Goal: Task Accomplishment & Management: Manage account settings

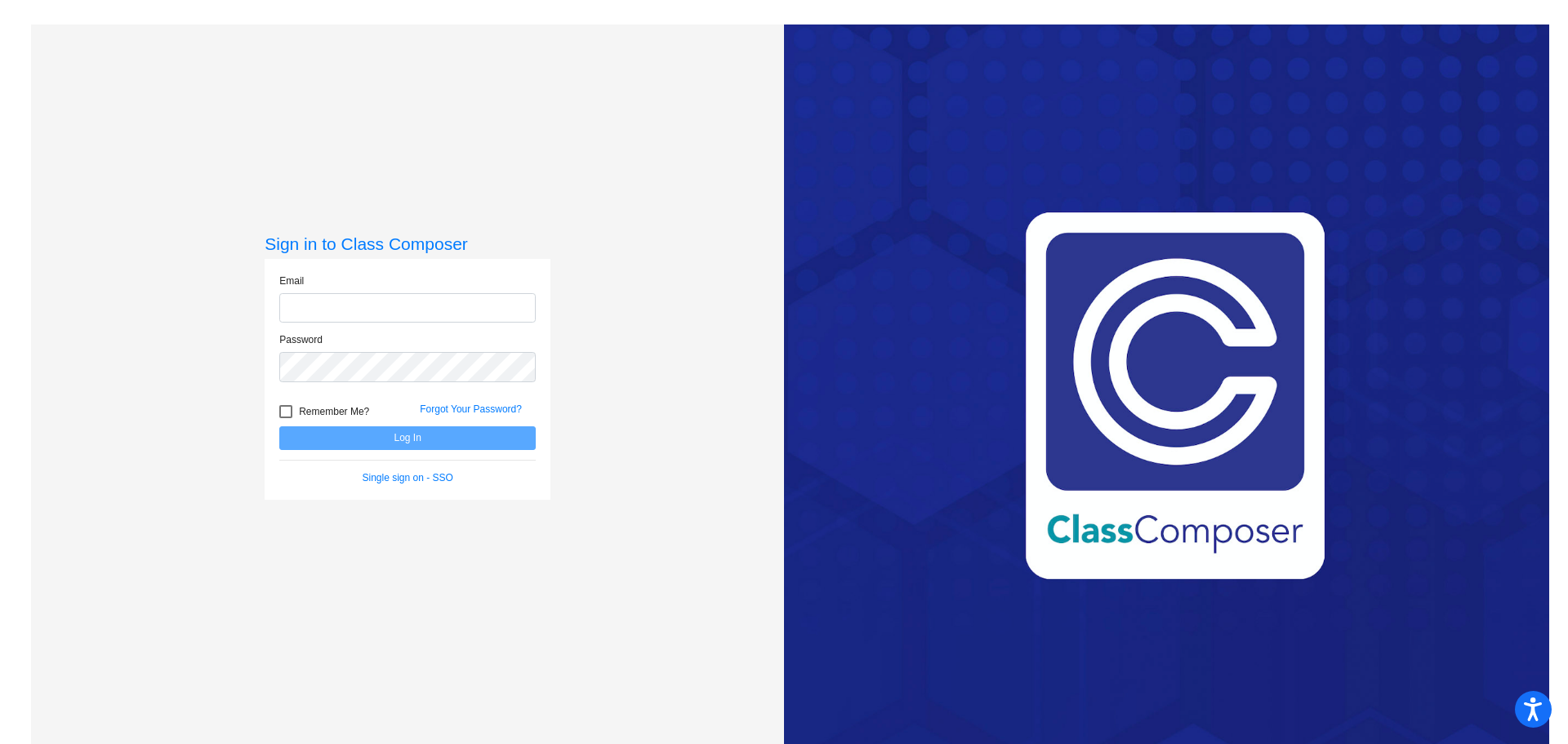
type input "[PERSON_NAME][EMAIL_ADDRESS][DOMAIN_NAME]"
click at [428, 439] on button "Log In" at bounding box center [407, 438] width 256 height 24
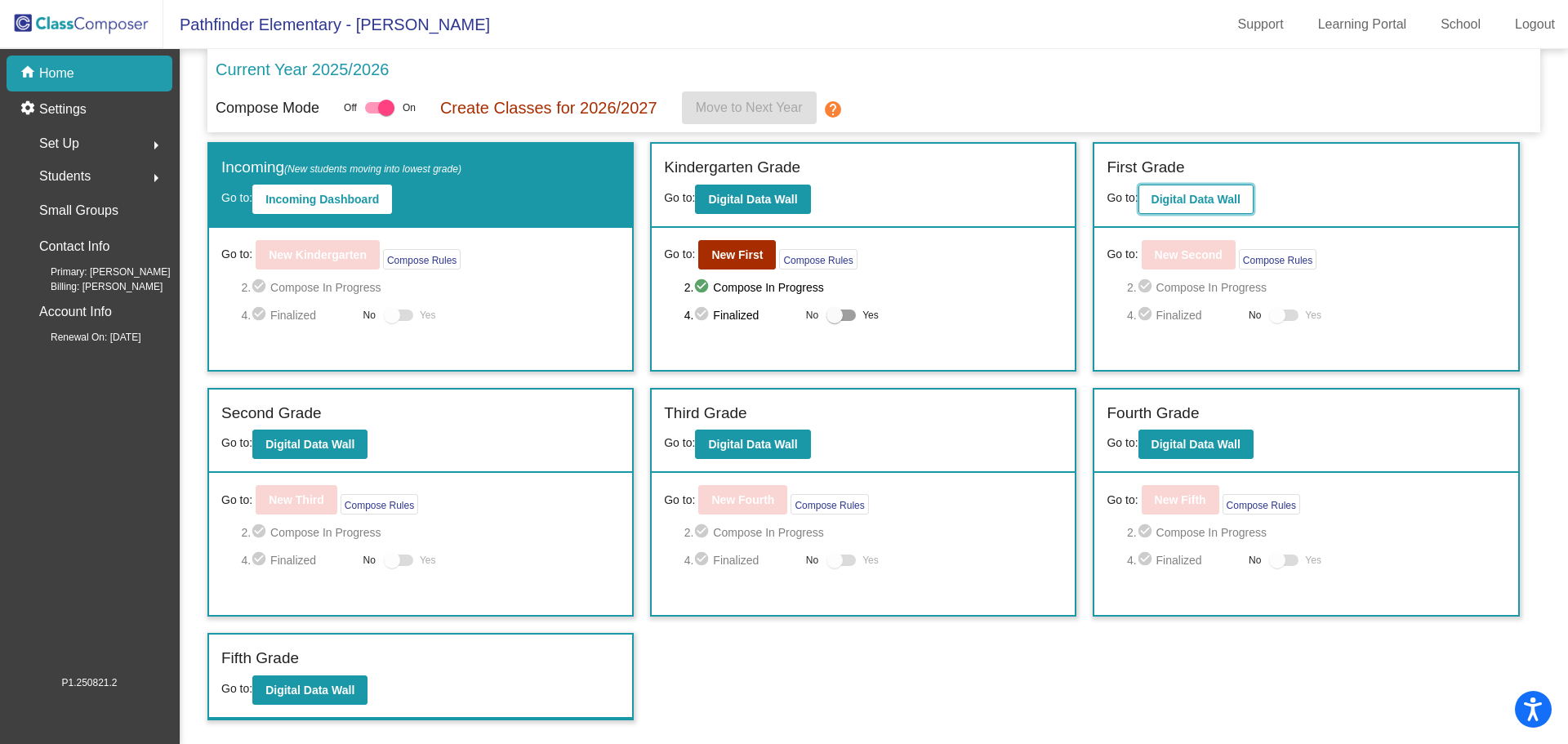
click at [1192, 201] on b "Digital Data Wall" at bounding box center [1195, 199] width 89 height 13
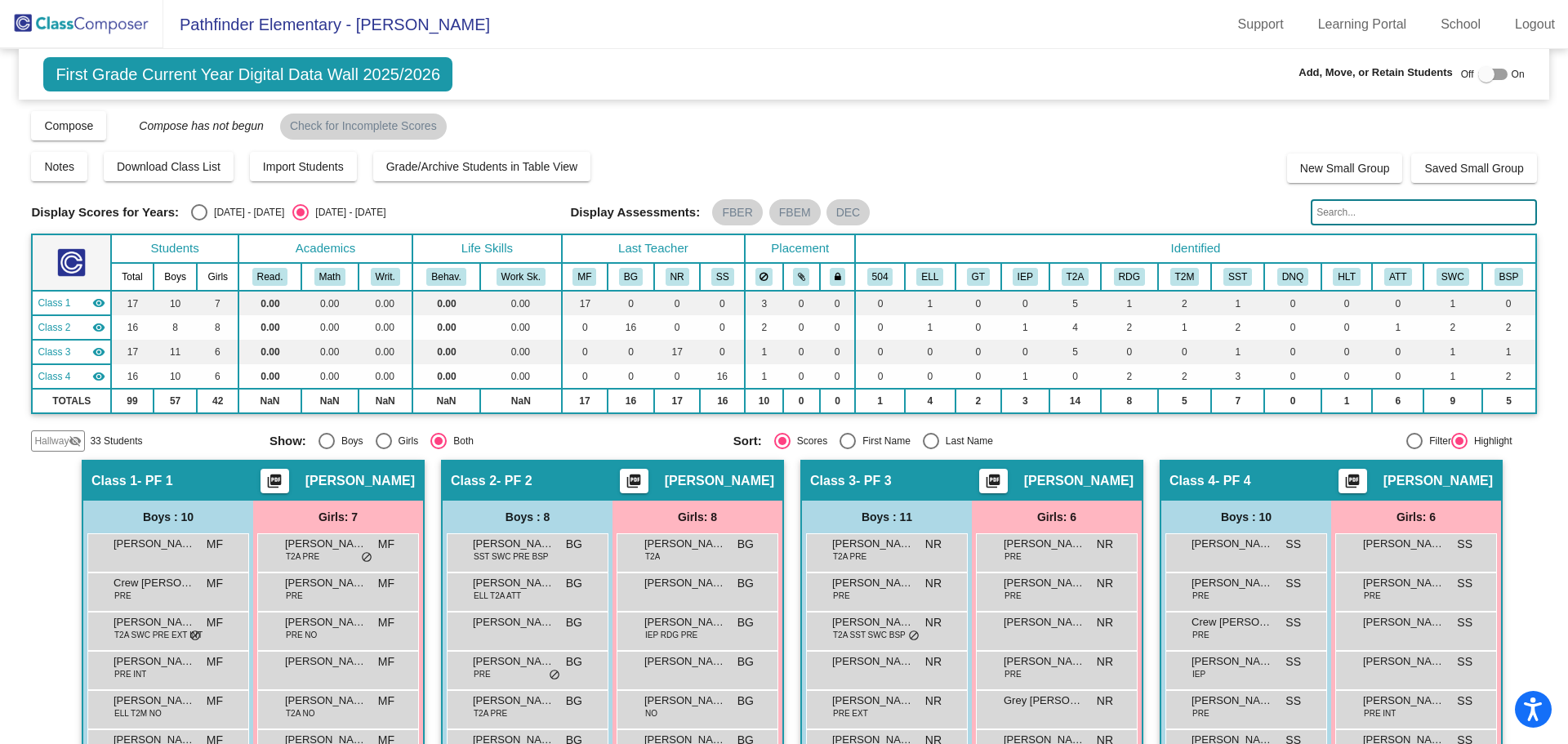
click at [1359, 205] on input "text" at bounding box center [1423, 212] width 226 height 26
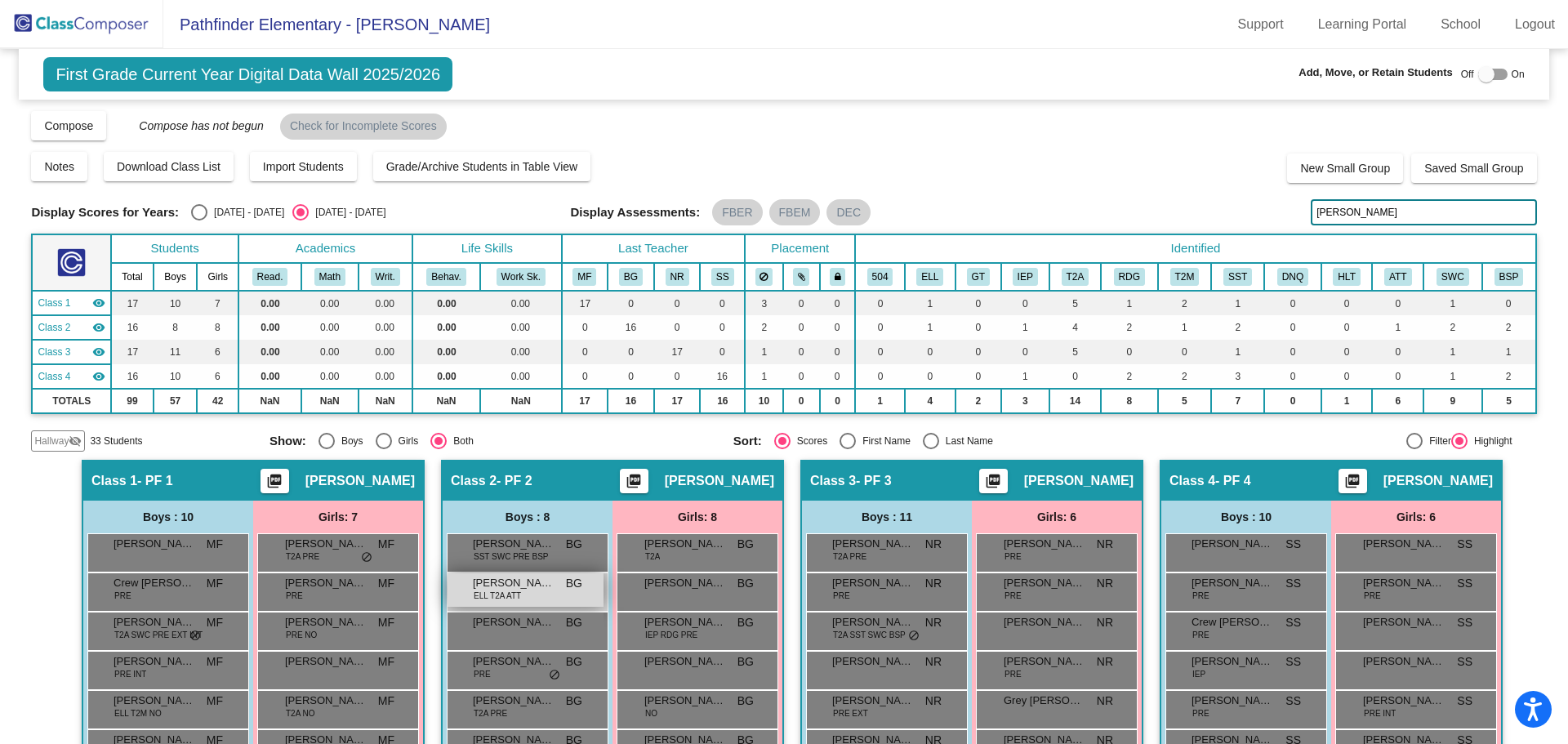
click at [498, 594] on span "ELL T2A ATT" at bounding box center [496, 595] width 47 height 12
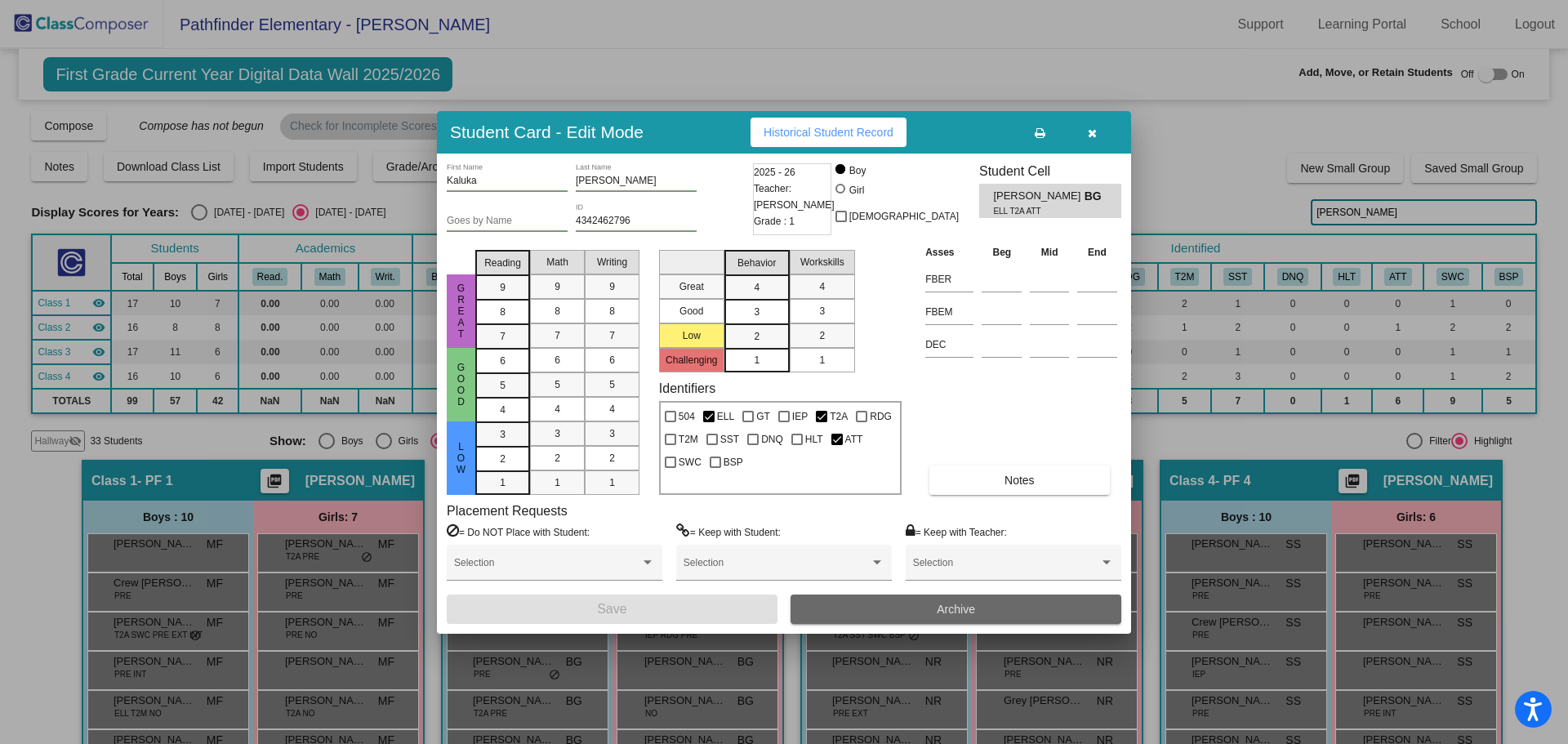
click at [870, 616] on button "Archive" at bounding box center [955, 610] width 331 height 29
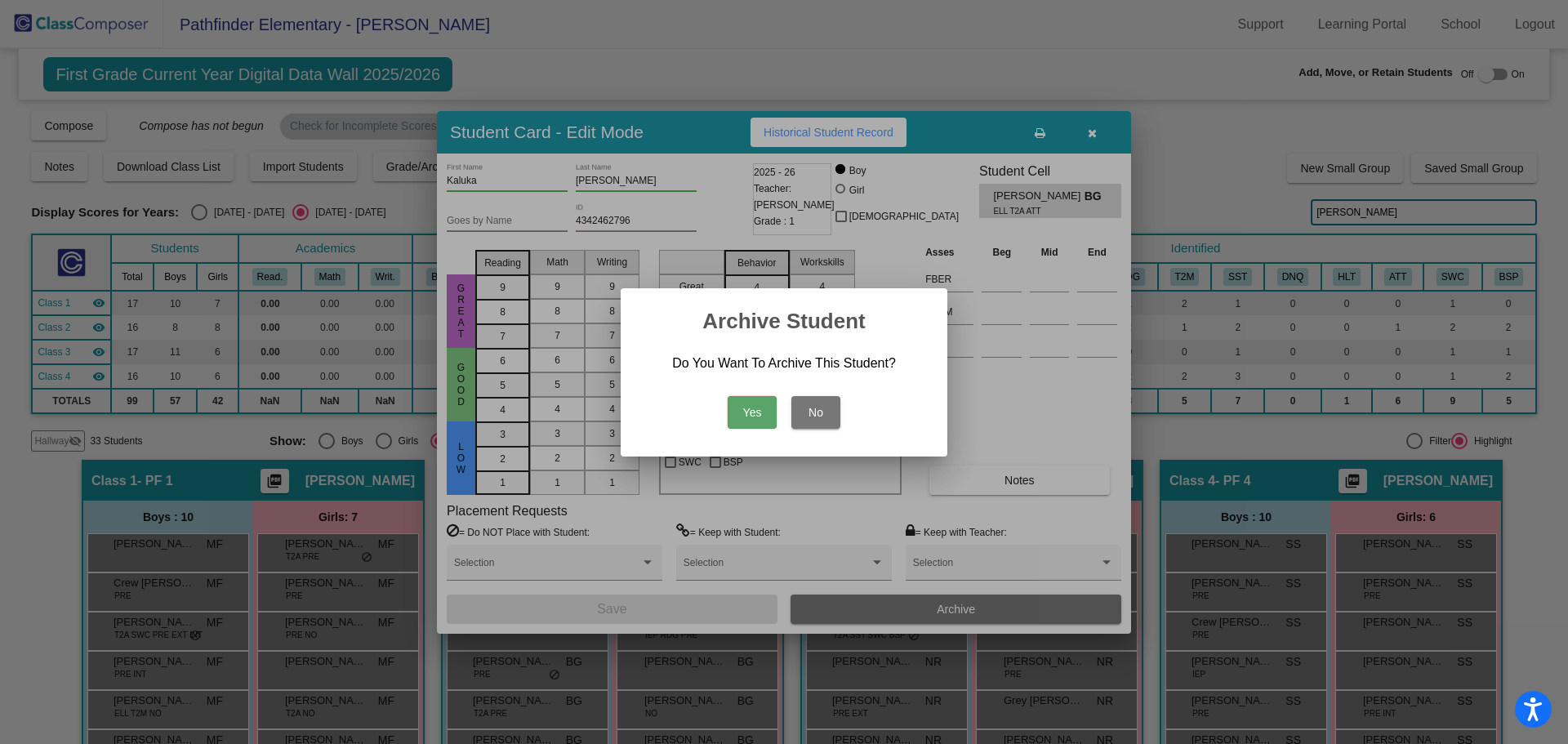
click at [758, 413] on button "Yes" at bounding box center [751, 412] width 49 height 32
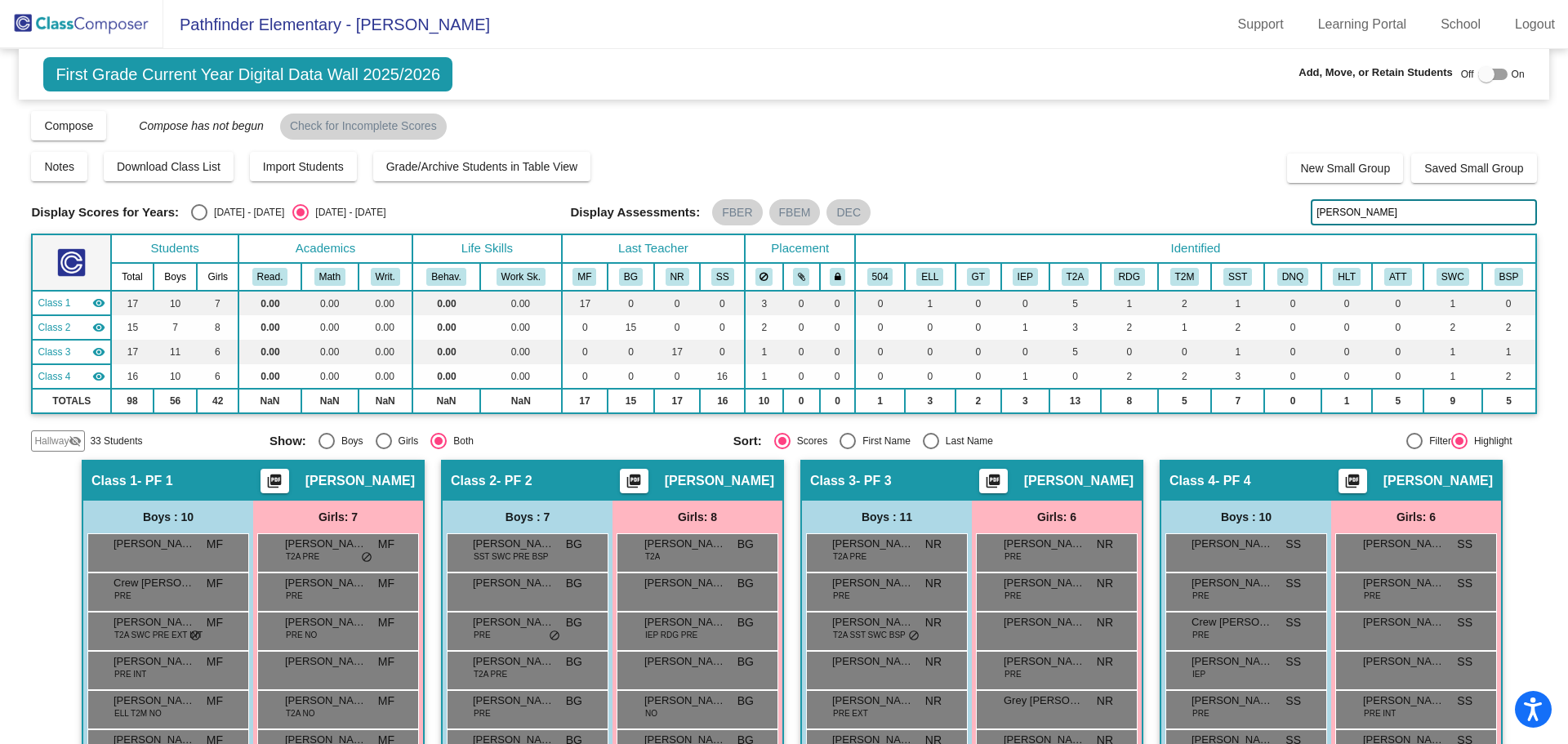
drag, startPoint x: 1360, startPoint y: 206, endPoint x: 1255, endPoint y: 215, distance: 105.4
click at [1255, 215] on div "Display Scores for Years: [DATE] - [DATE] [DATE] - [DATE] Display Assessments: …" at bounding box center [784, 212] width 1504 height 26
type input "pier"
click at [679, 549] on span "[PERSON_NAME]" at bounding box center [685, 544] width 82 height 17
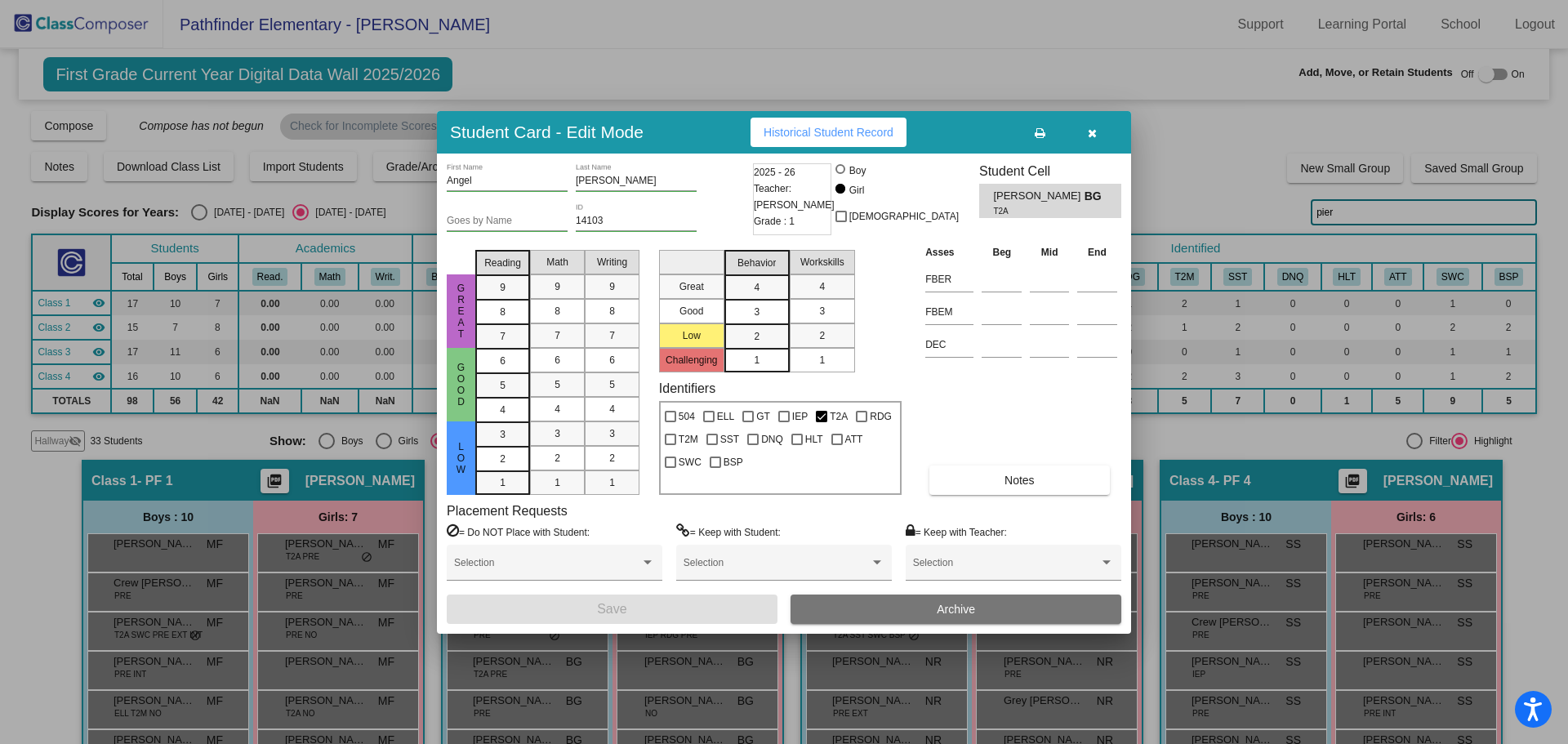
click at [869, 609] on button "Archive" at bounding box center [955, 610] width 331 height 29
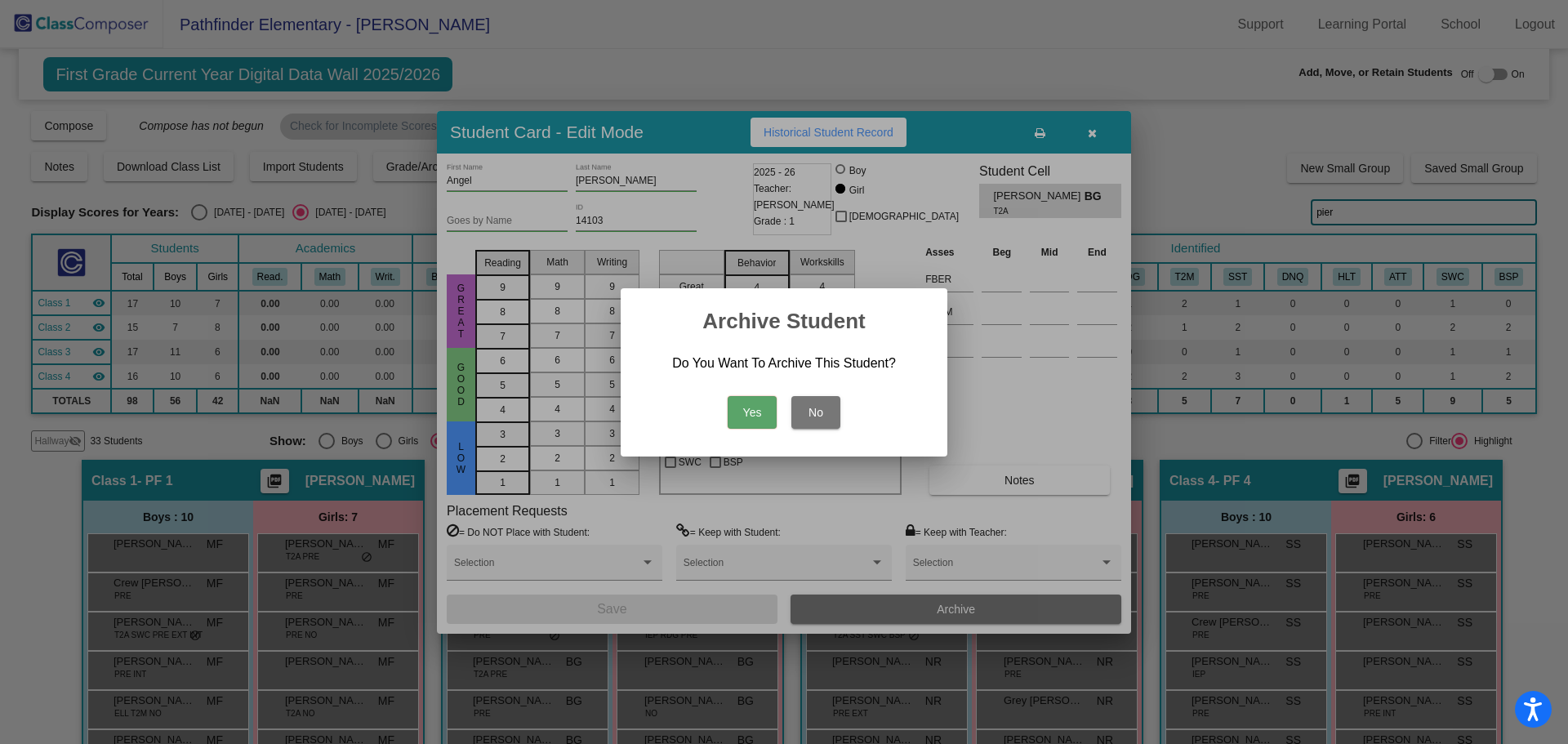
click at [739, 412] on button "Yes" at bounding box center [751, 412] width 49 height 32
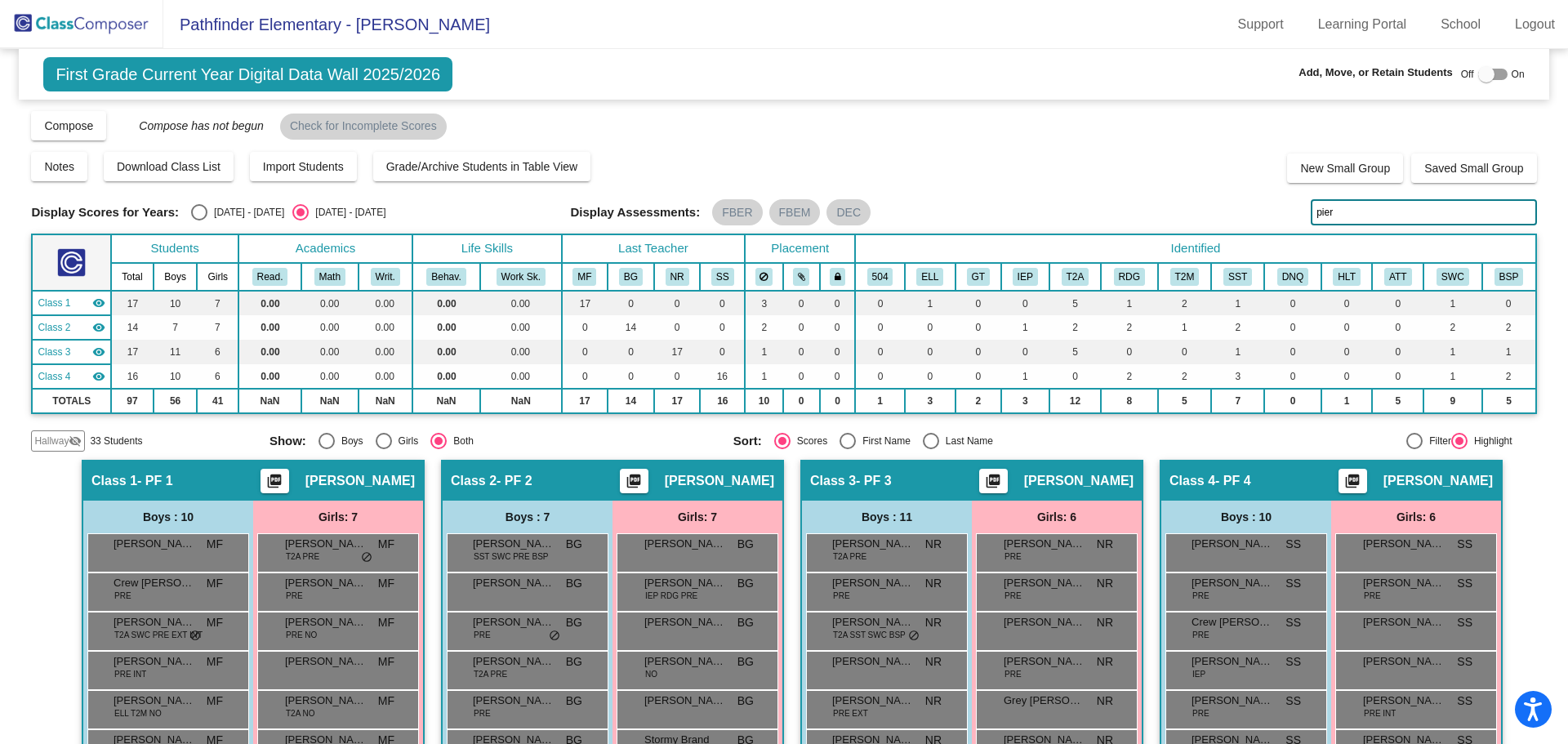
click at [65, 29] on img at bounding box center [81, 24] width 163 height 48
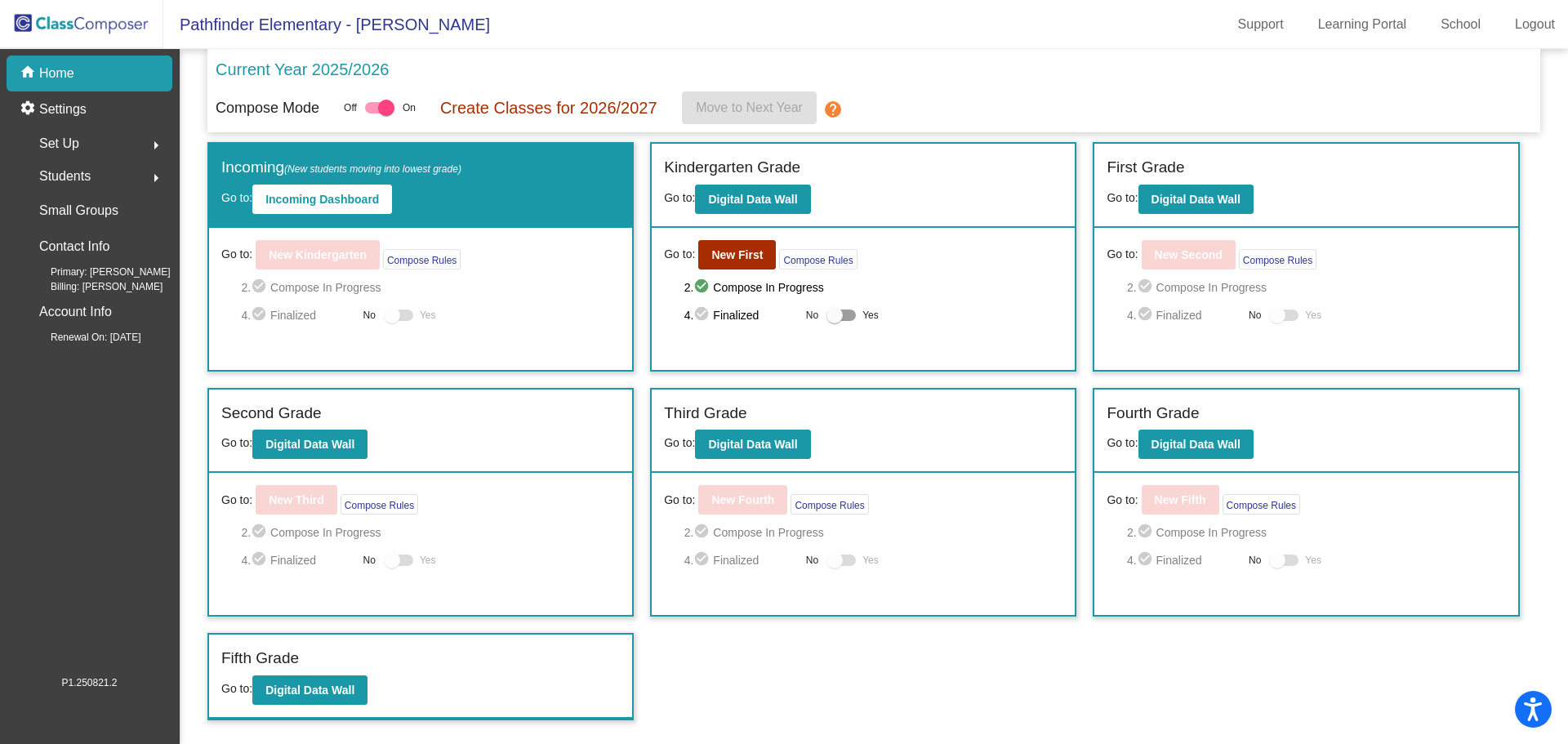
click at [371, 702] on div "Fifth Grade Go to: Digital Data Wall" at bounding box center [420, 676] width 423 height 84
click at [343, 690] on b "Digital Data Wall" at bounding box center [309, 690] width 89 height 13
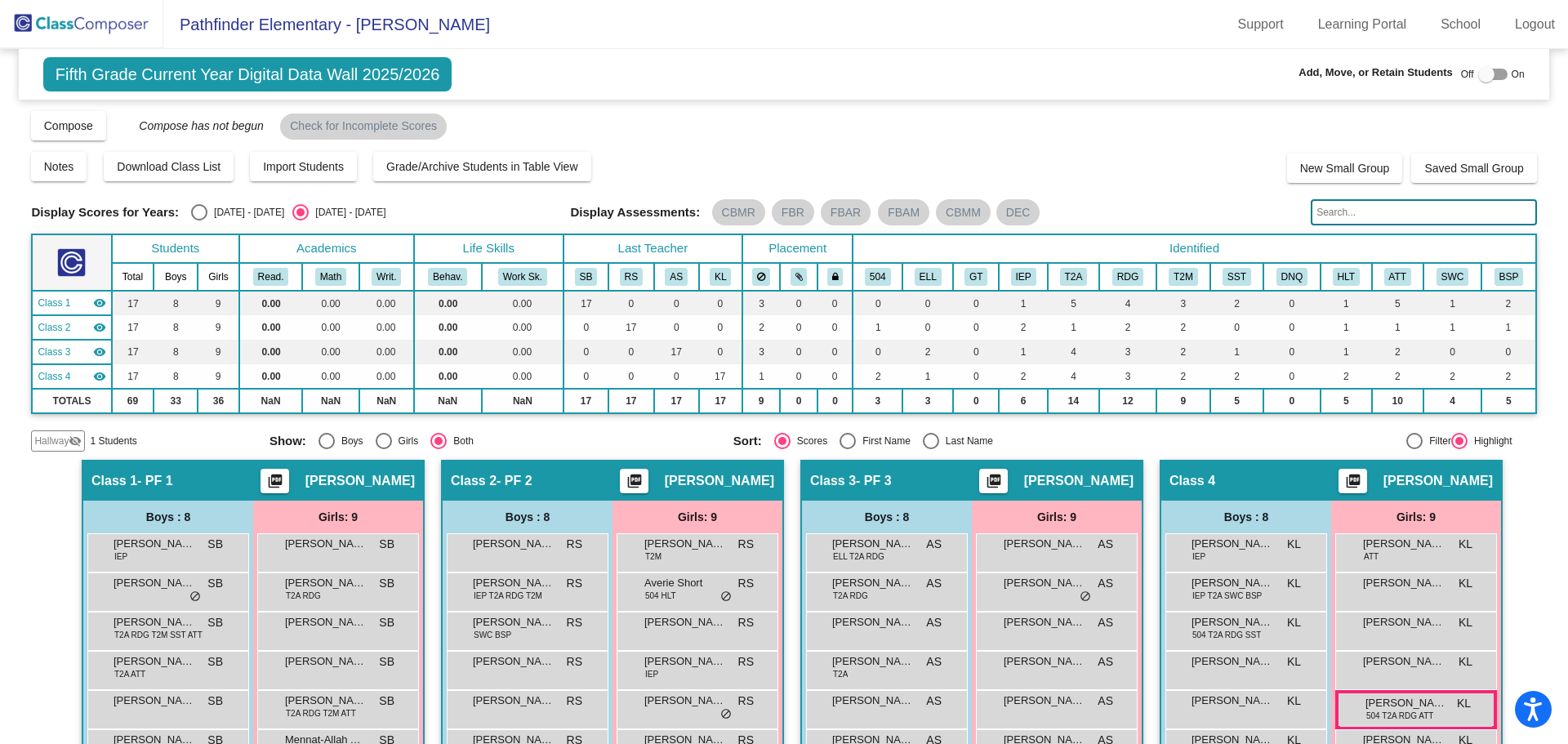
click at [1342, 199] on input "text" at bounding box center [1423, 212] width 226 height 26
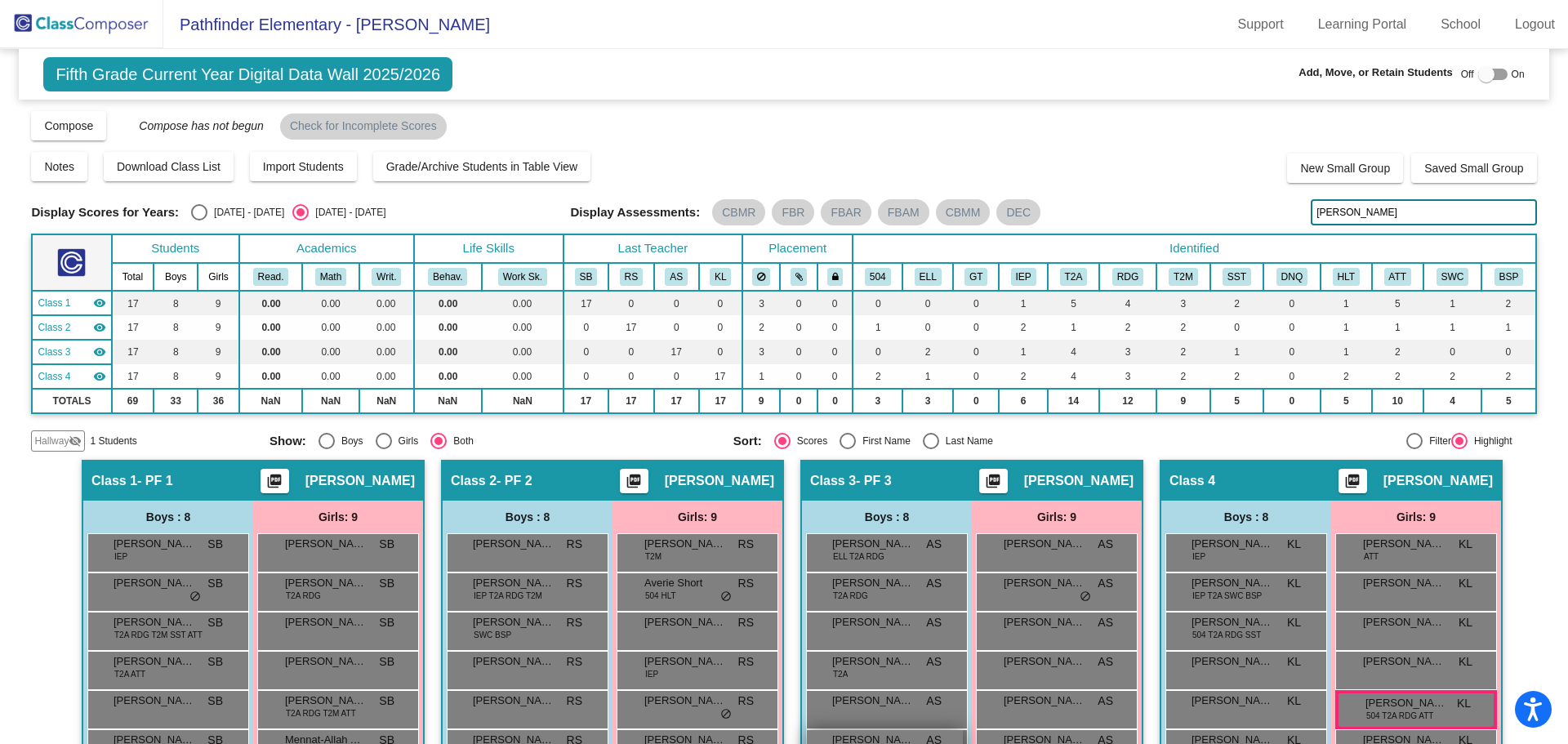
scroll to position [169, 0]
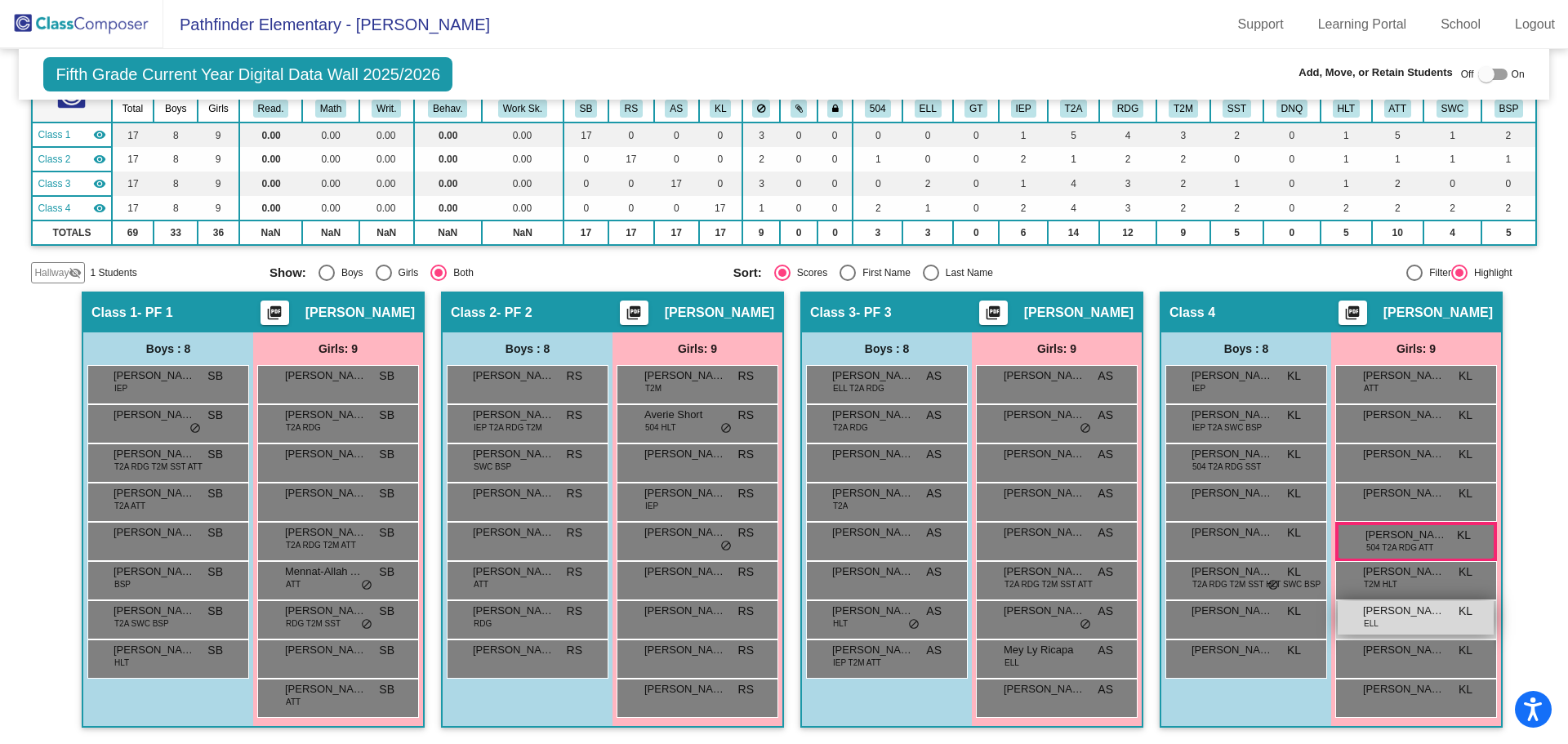
click at [1374, 614] on span "[PERSON_NAME]" at bounding box center [1403, 610] width 82 height 17
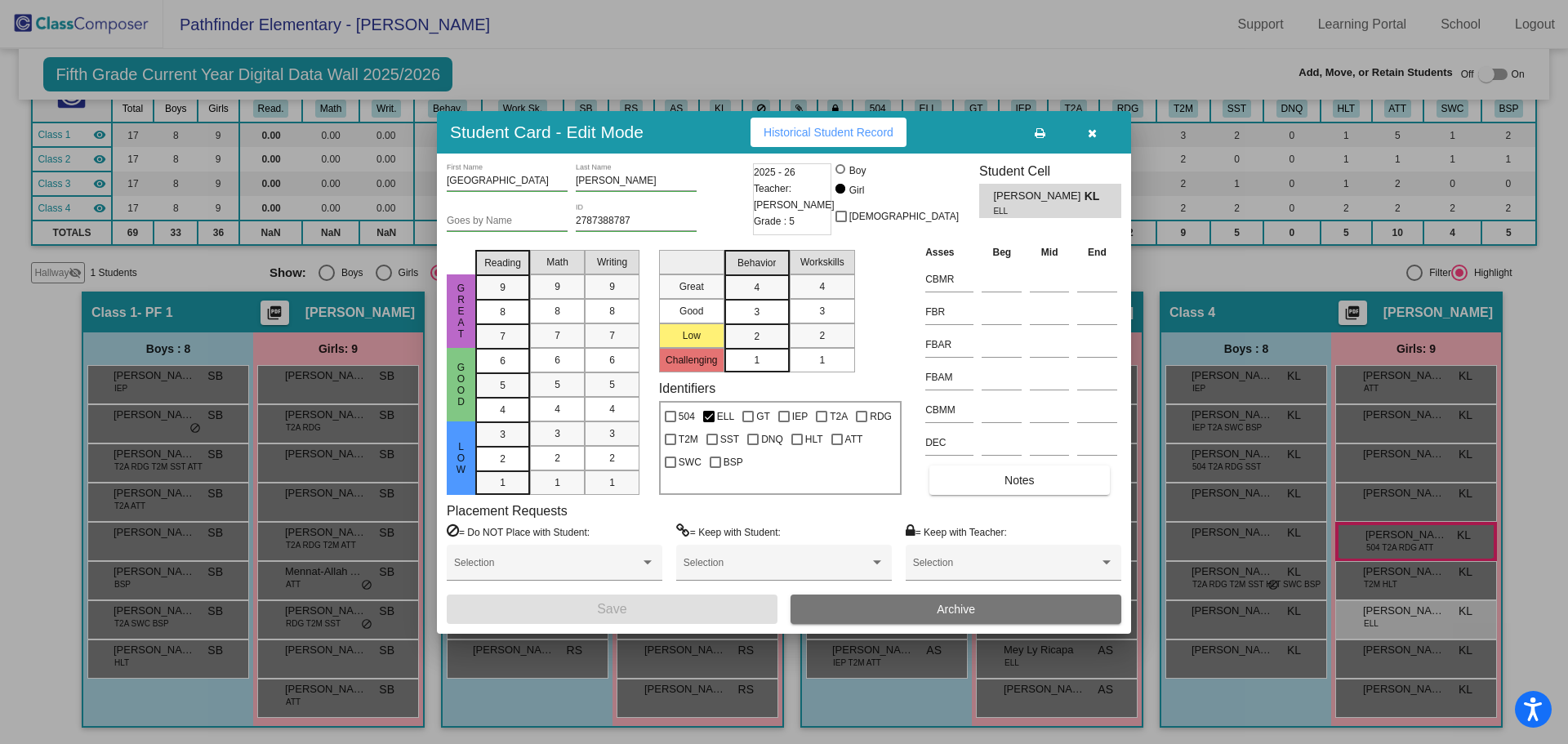
click at [840, 631] on div "Kenya First Name [PERSON_NAME] Last Name Goes by Name 2787388787 ID 2025 - 26 T…" at bounding box center [784, 393] width 694 height 480
click at [833, 621] on button "Archive" at bounding box center [955, 610] width 331 height 29
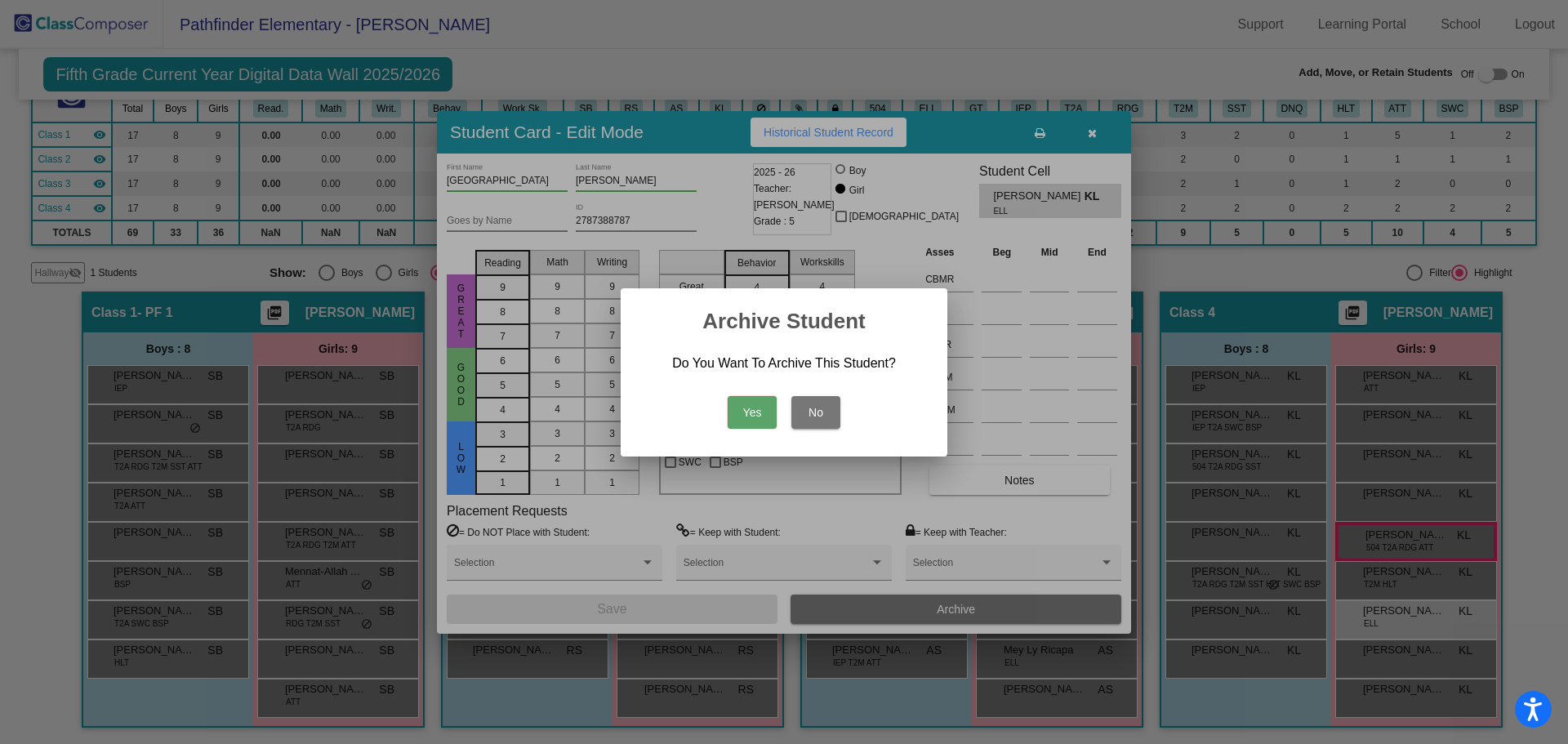
click at [759, 413] on button "Yes" at bounding box center [751, 412] width 49 height 32
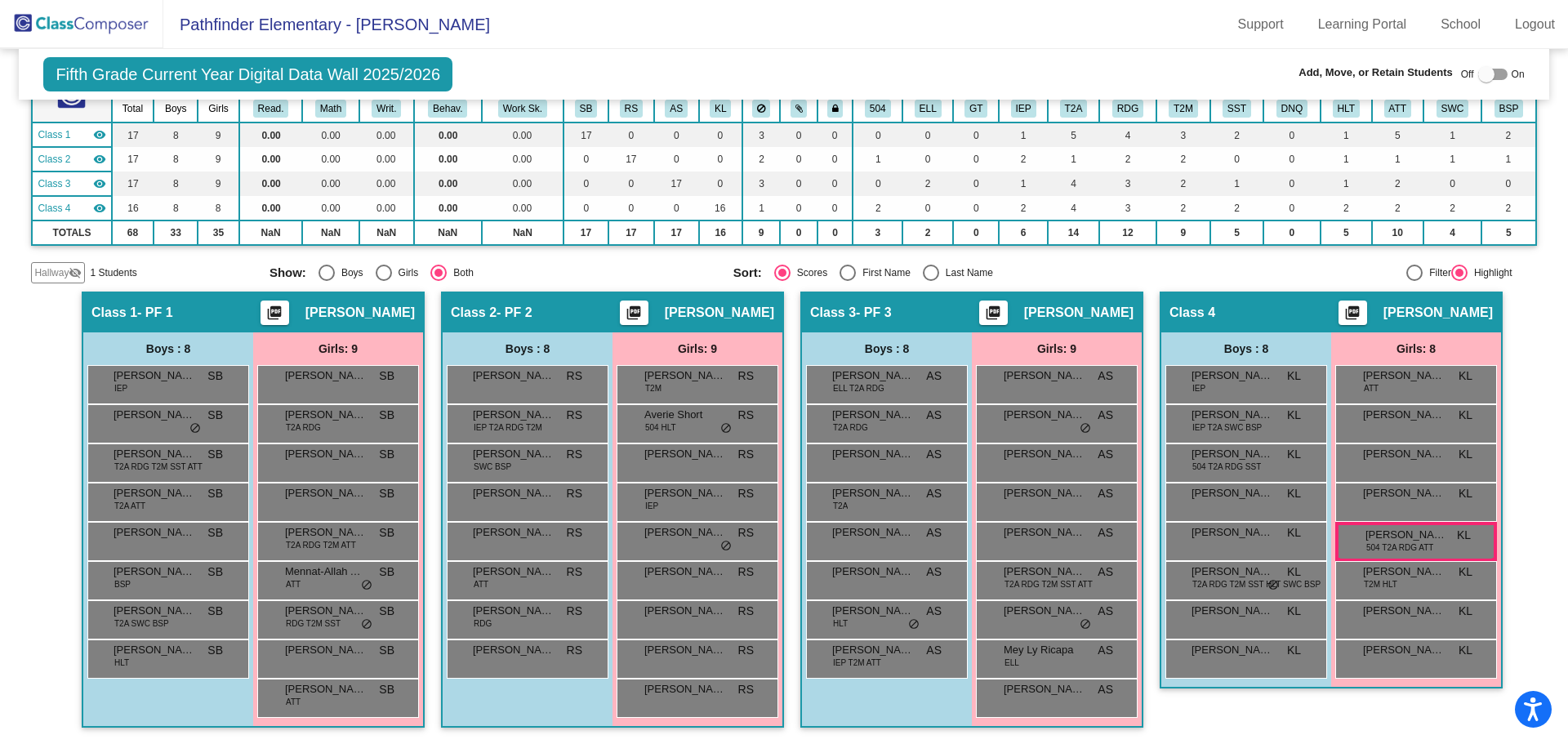
scroll to position [0, 0]
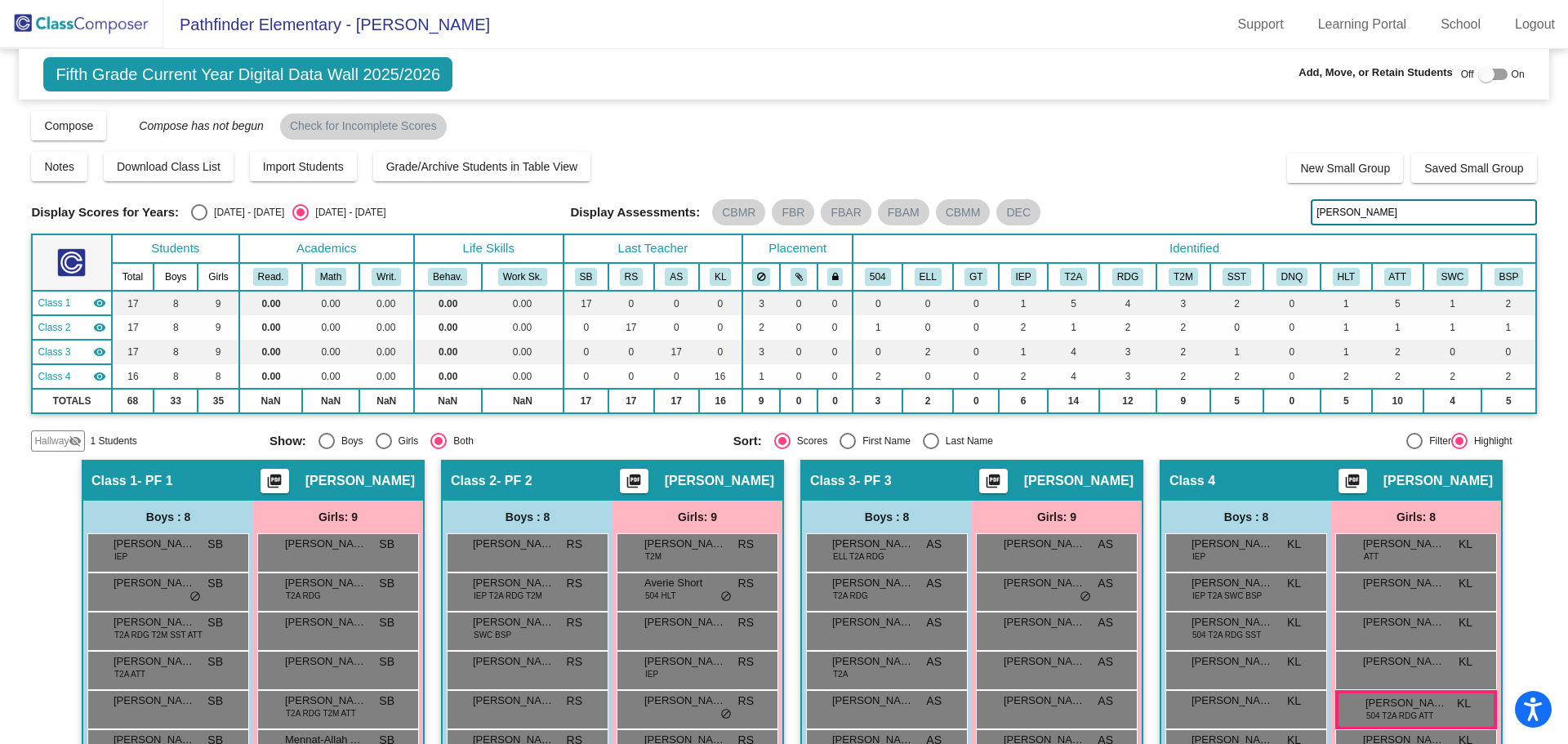
drag, startPoint x: 1398, startPoint y: 206, endPoint x: 1237, endPoint y: 194, distance: 161.4
click at [1237, 194] on div "Display Scores for Years: [DATE] - [DATE] [DATE] - [DATE] Grade/Archive Student…" at bounding box center [784, 281] width 1504 height 343
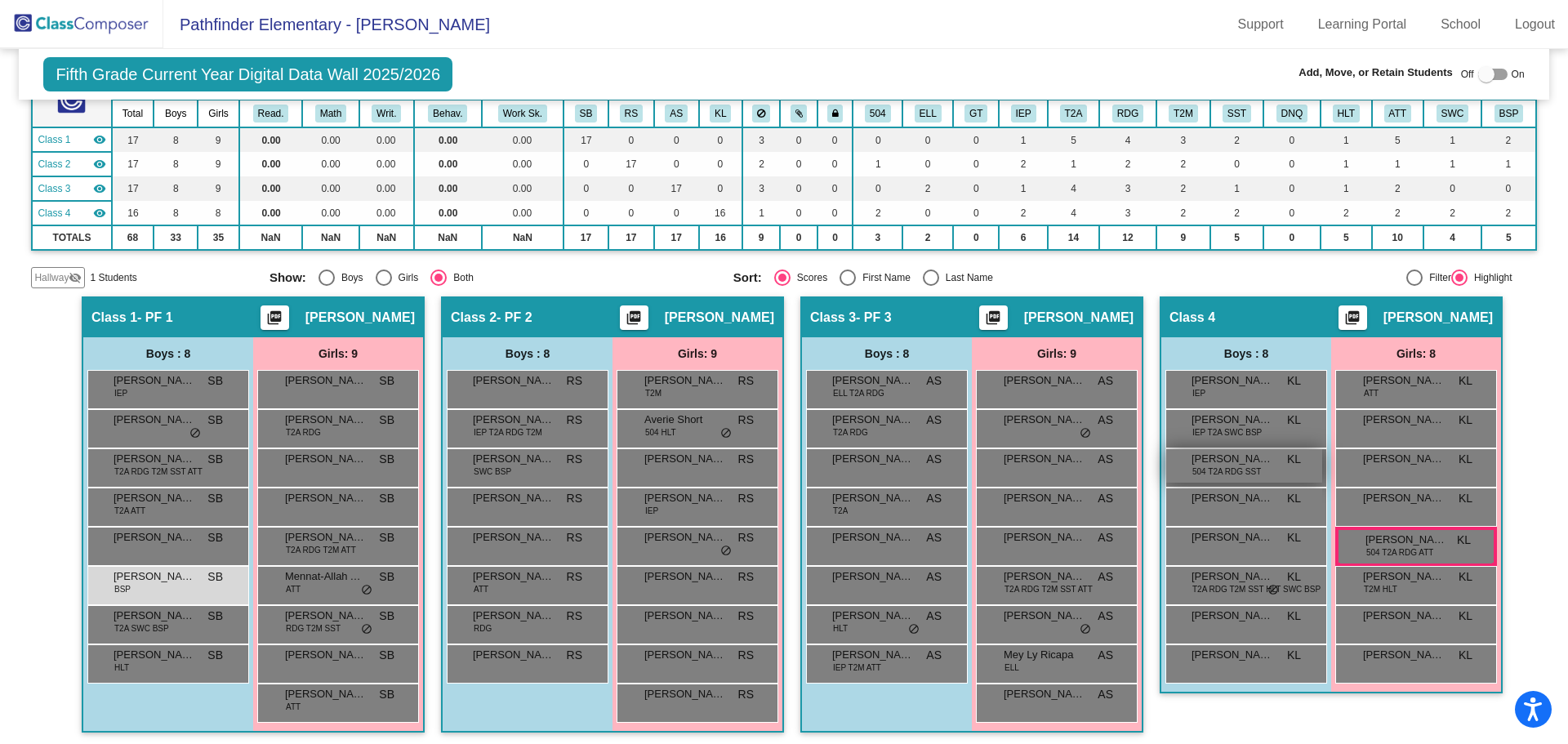
scroll to position [169, 0]
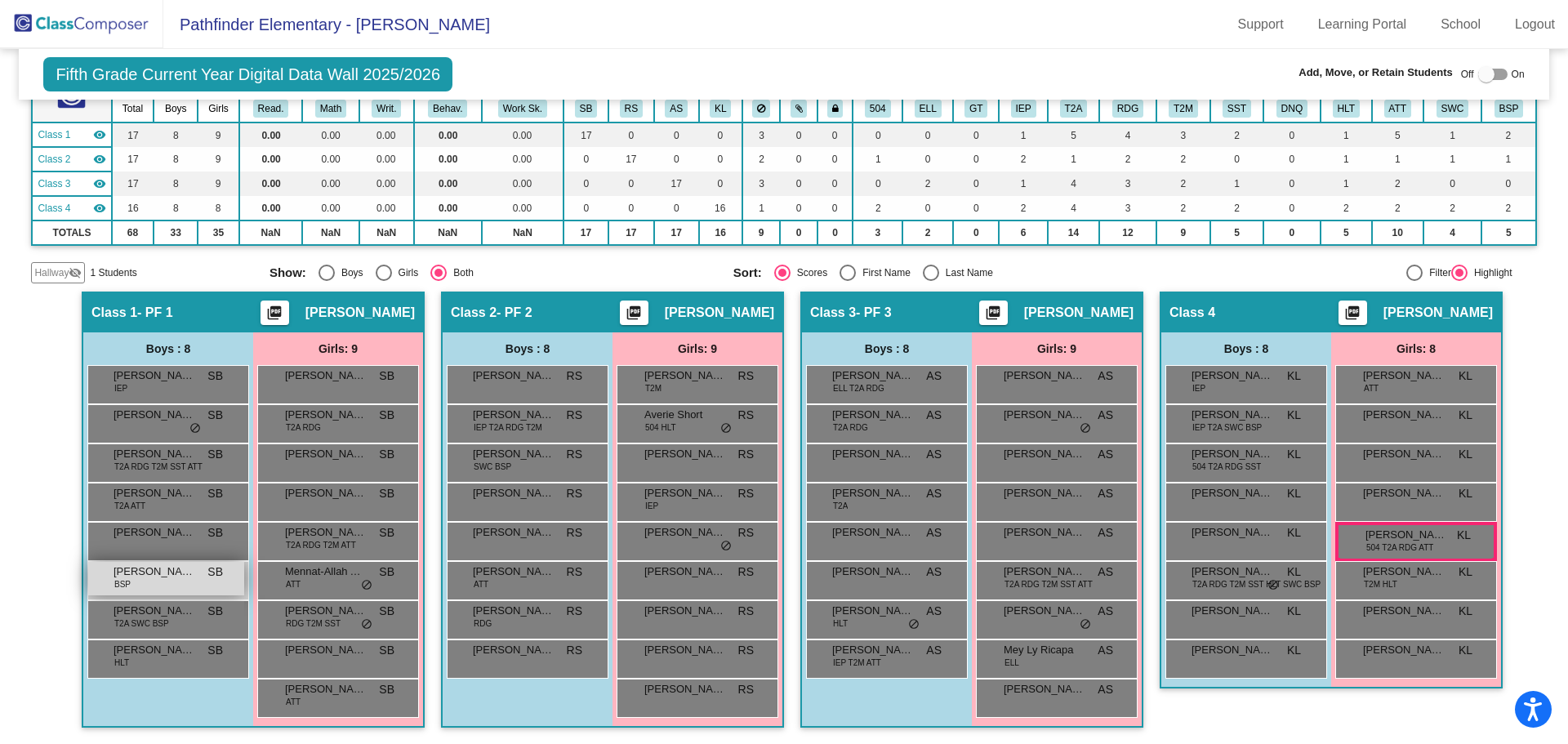
type input "[PERSON_NAME]"
click at [132, 575] on span "[PERSON_NAME]" at bounding box center [154, 572] width 82 height 17
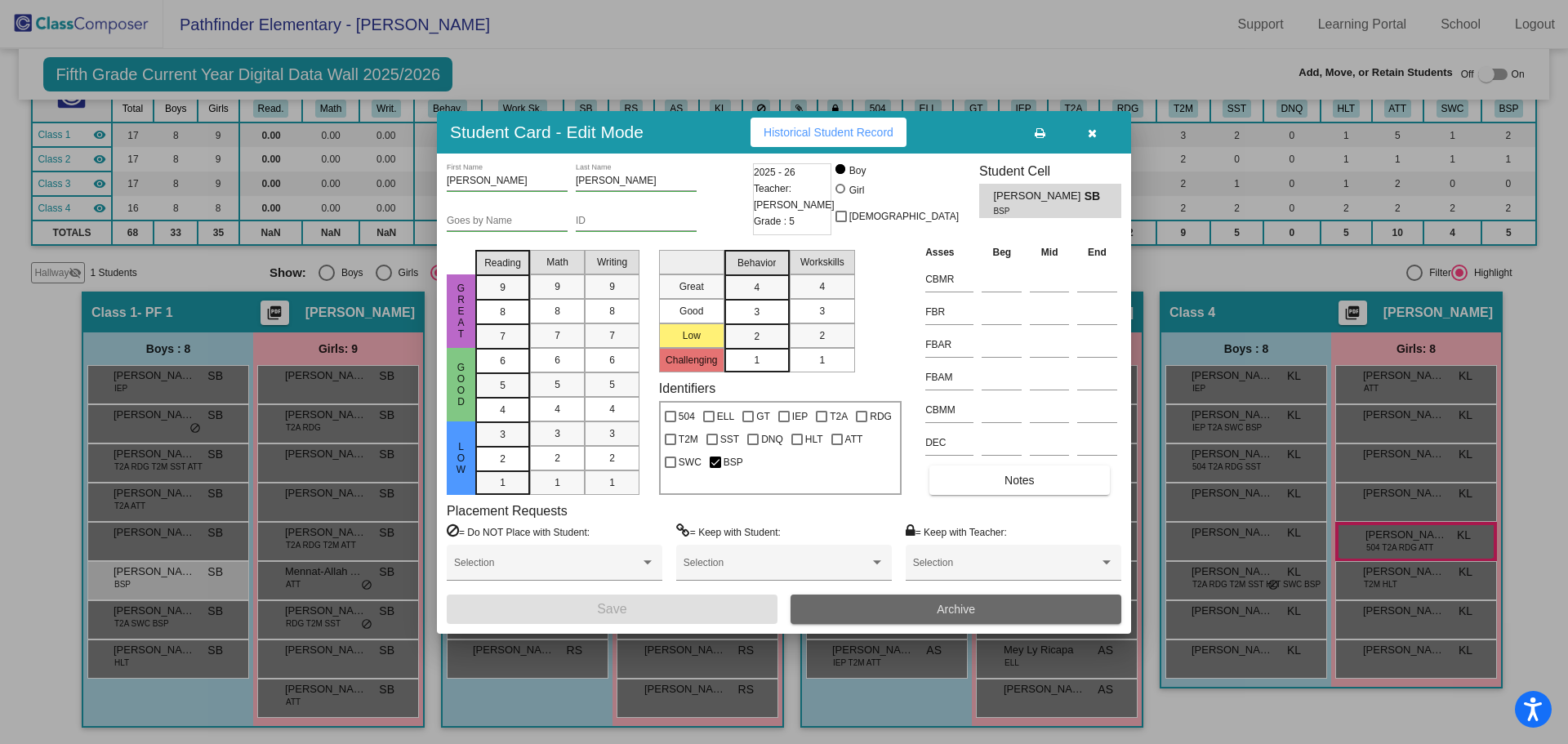
drag, startPoint x: 132, startPoint y: 575, endPoint x: 1025, endPoint y: 610, distance: 893.7
click at [1025, 610] on button "Archive" at bounding box center [955, 610] width 331 height 29
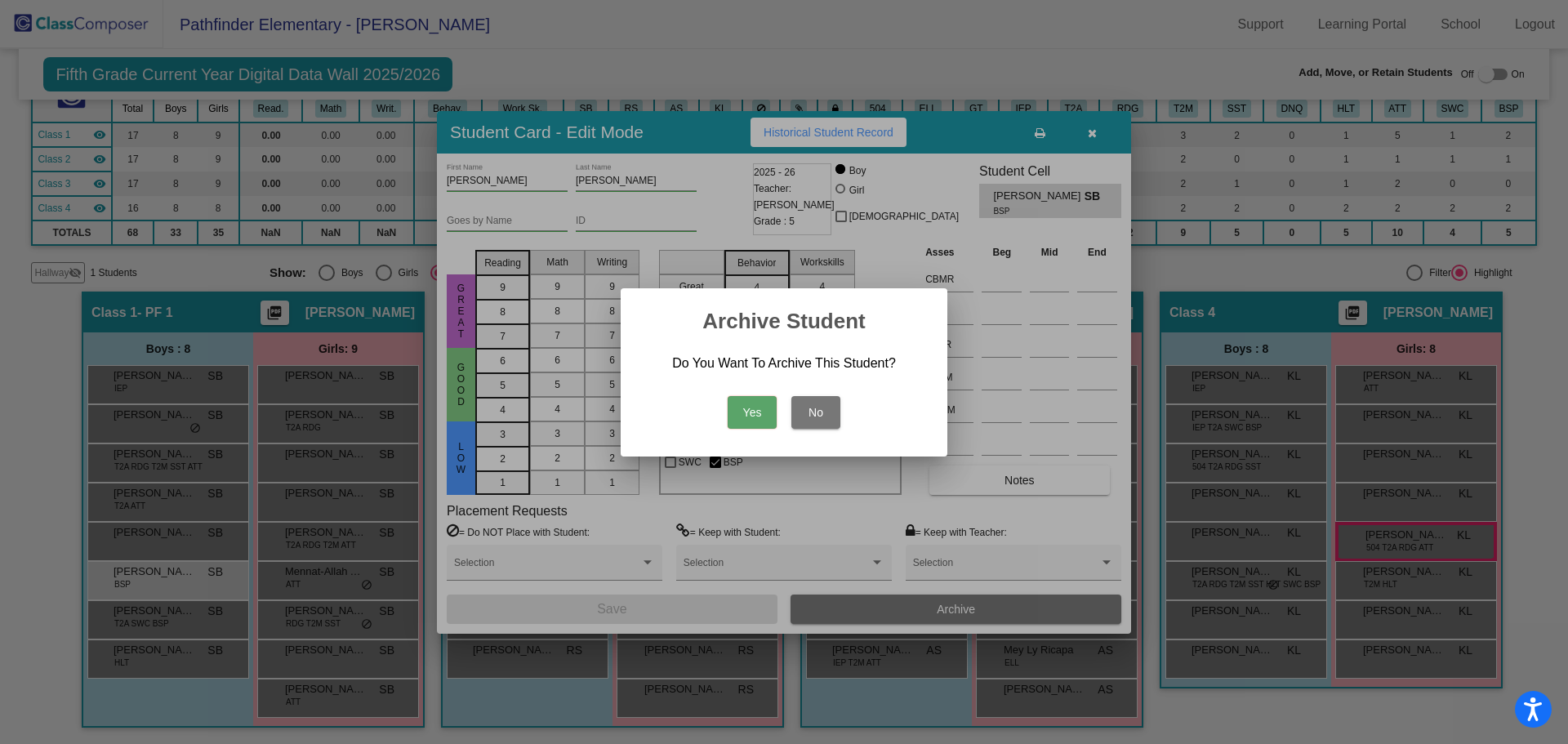
click at [761, 409] on button "Yes" at bounding box center [751, 412] width 49 height 32
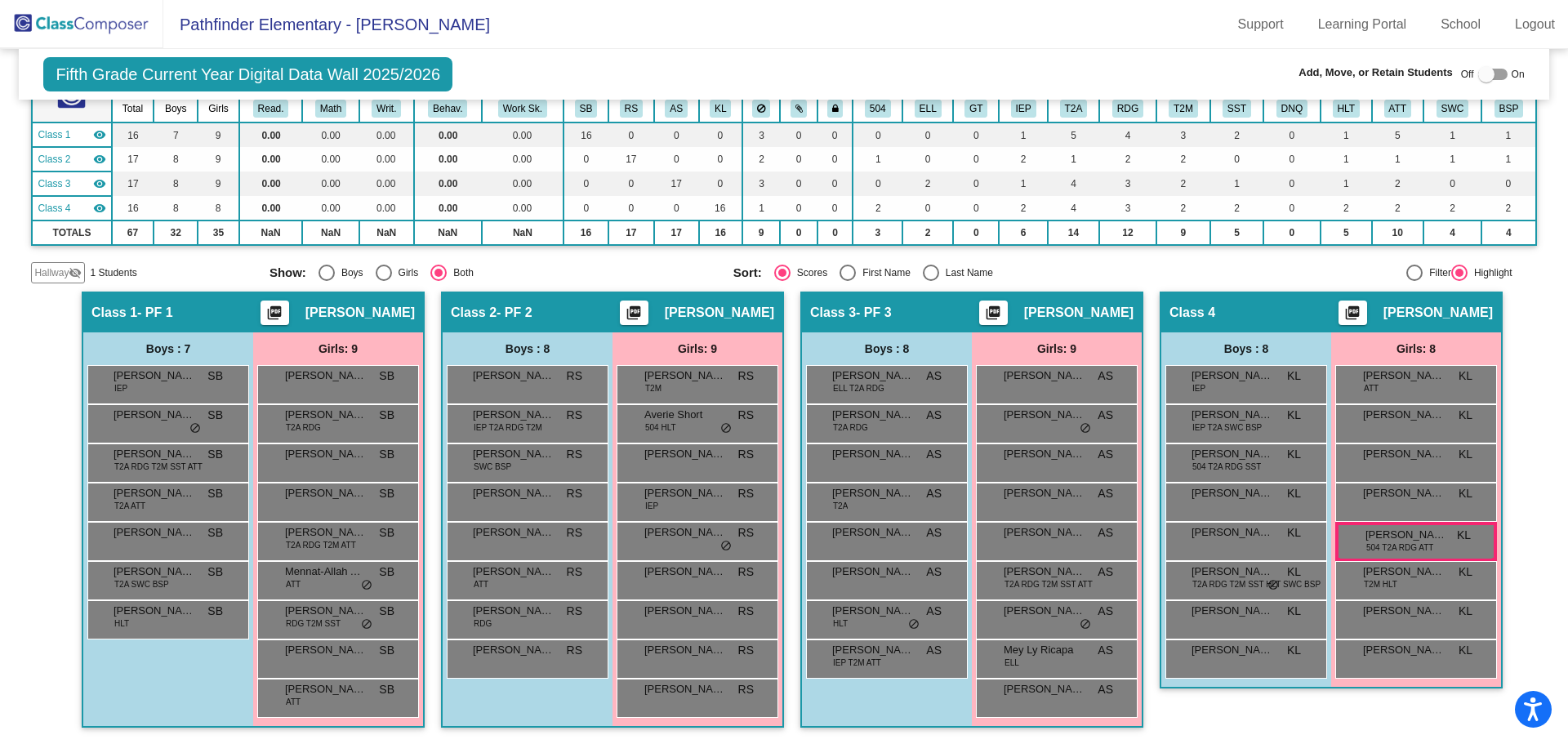
scroll to position [0, 0]
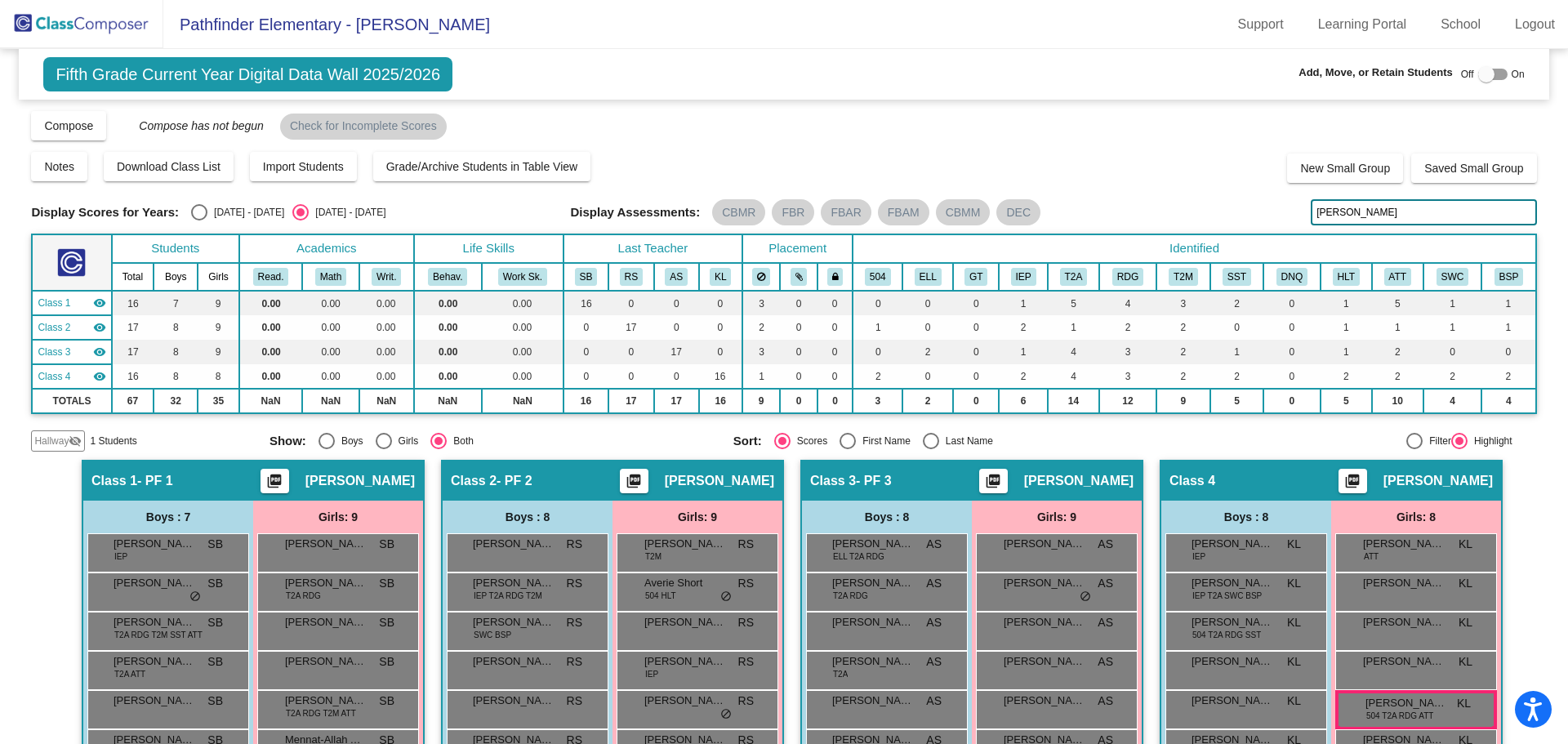
click at [44, 17] on img at bounding box center [81, 24] width 163 height 48
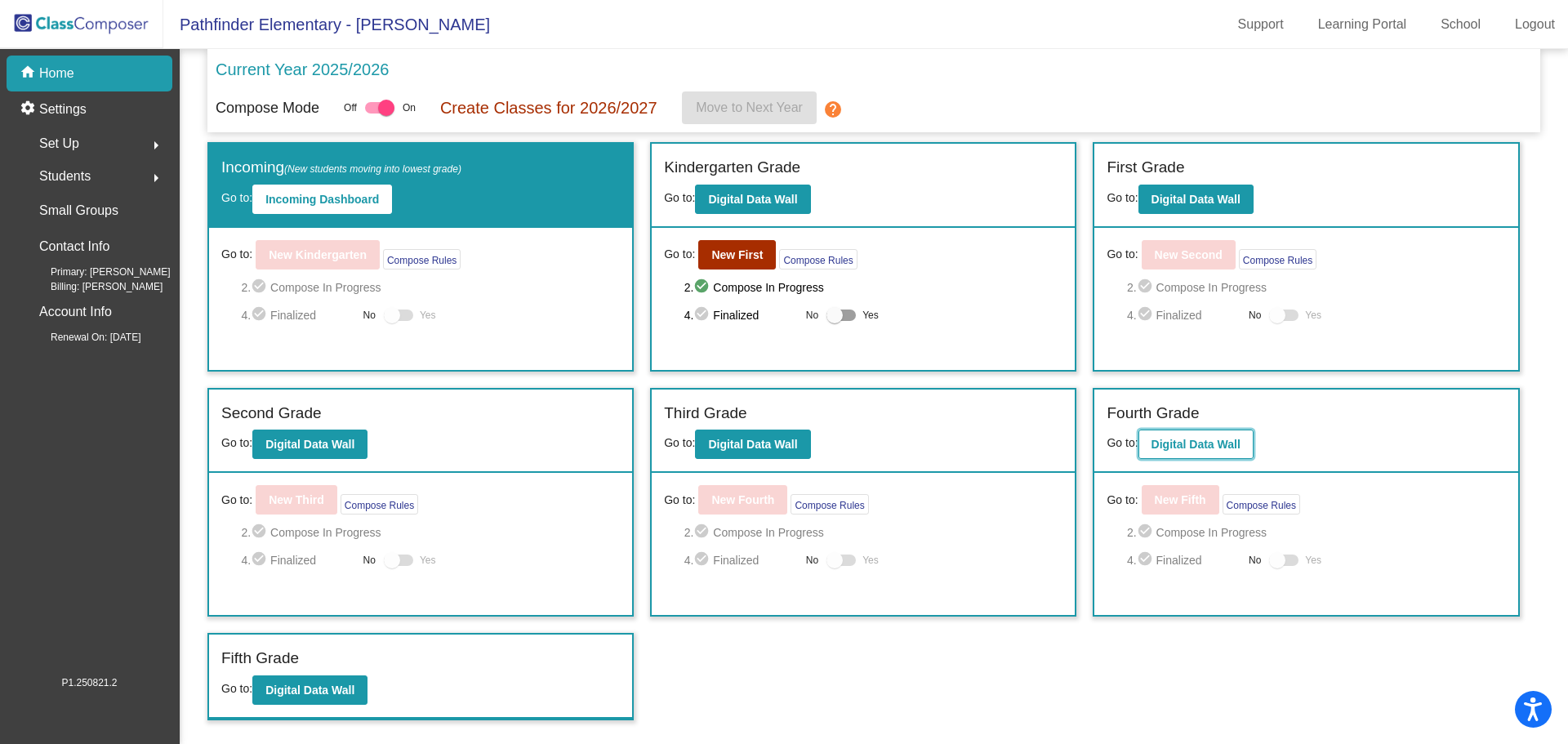
click at [1186, 434] on button "Digital Data Wall" at bounding box center [1195, 444] width 115 height 29
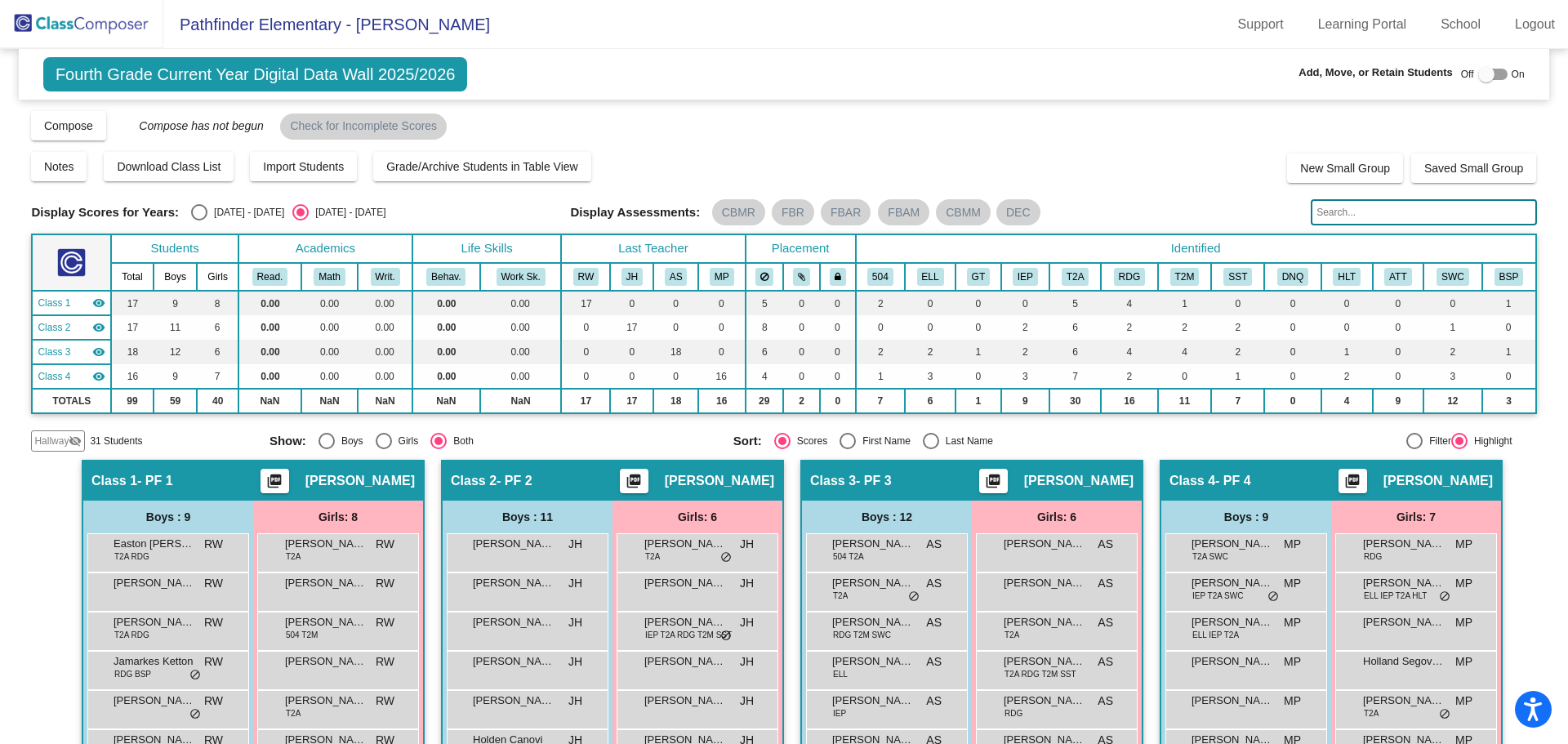
click at [1404, 205] on input "text" at bounding box center [1423, 212] width 226 height 26
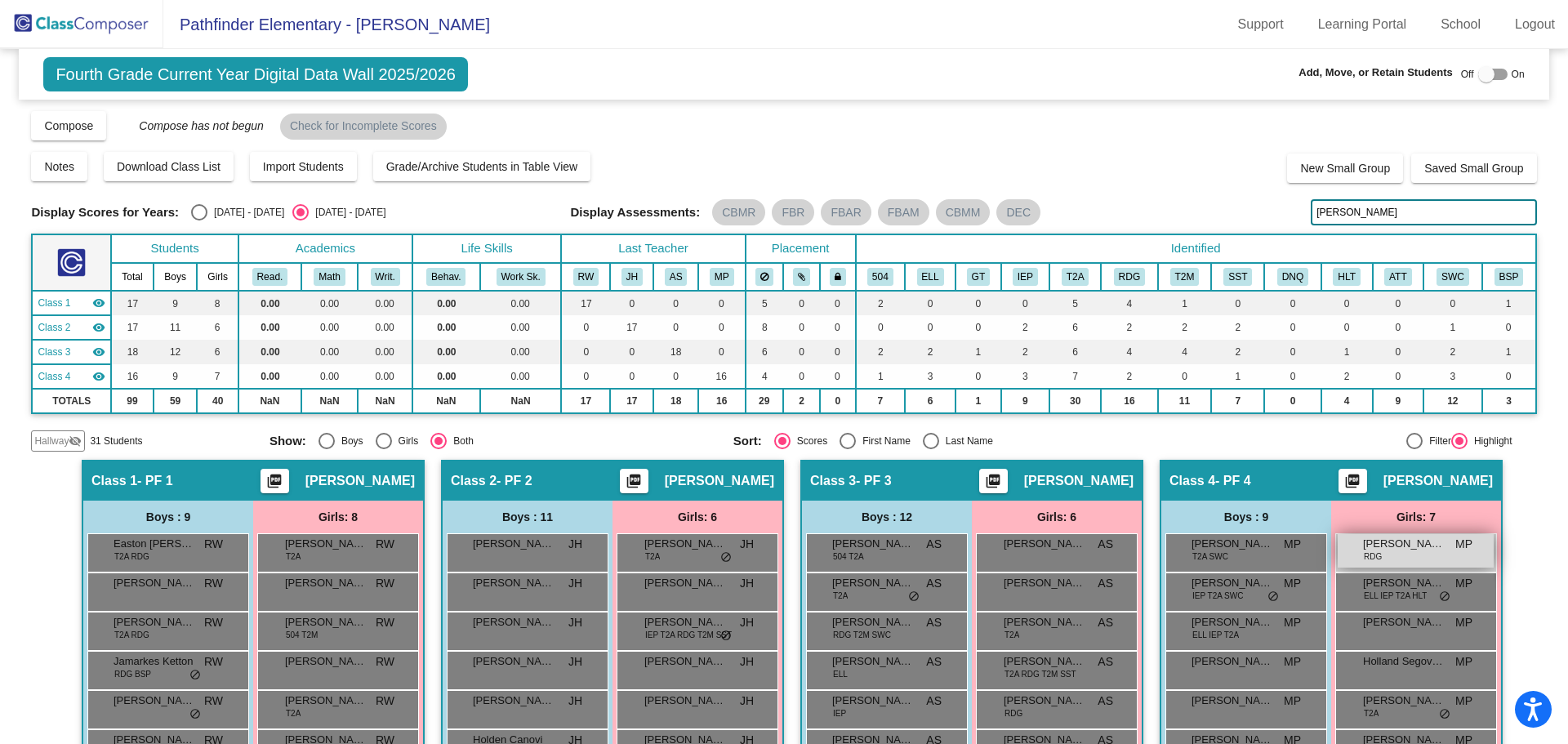
type input "[PERSON_NAME]"
click at [1433, 544] on span "[PERSON_NAME]" at bounding box center [1403, 544] width 82 height 17
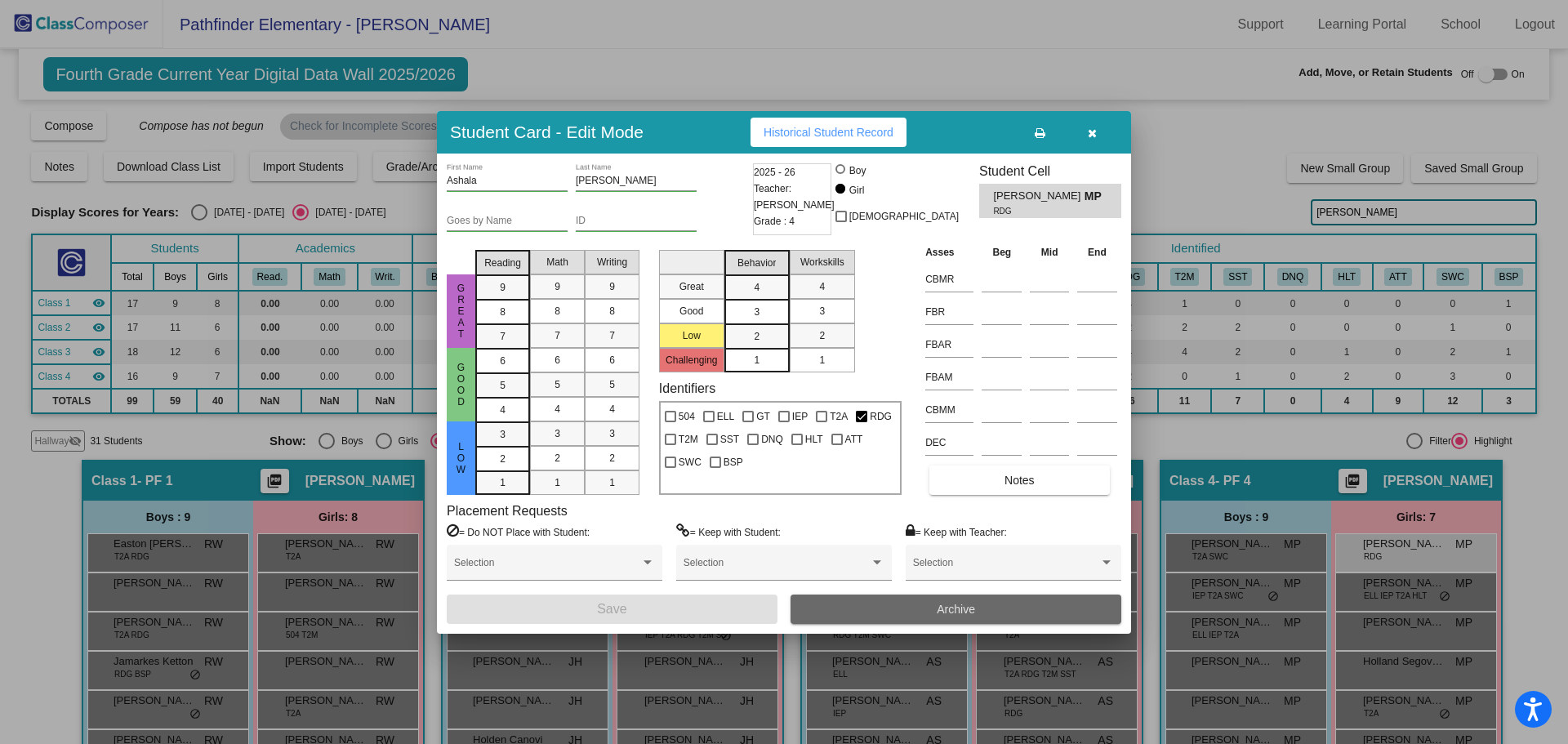
click at [966, 621] on button "Archive" at bounding box center [955, 610] width 331 height 29
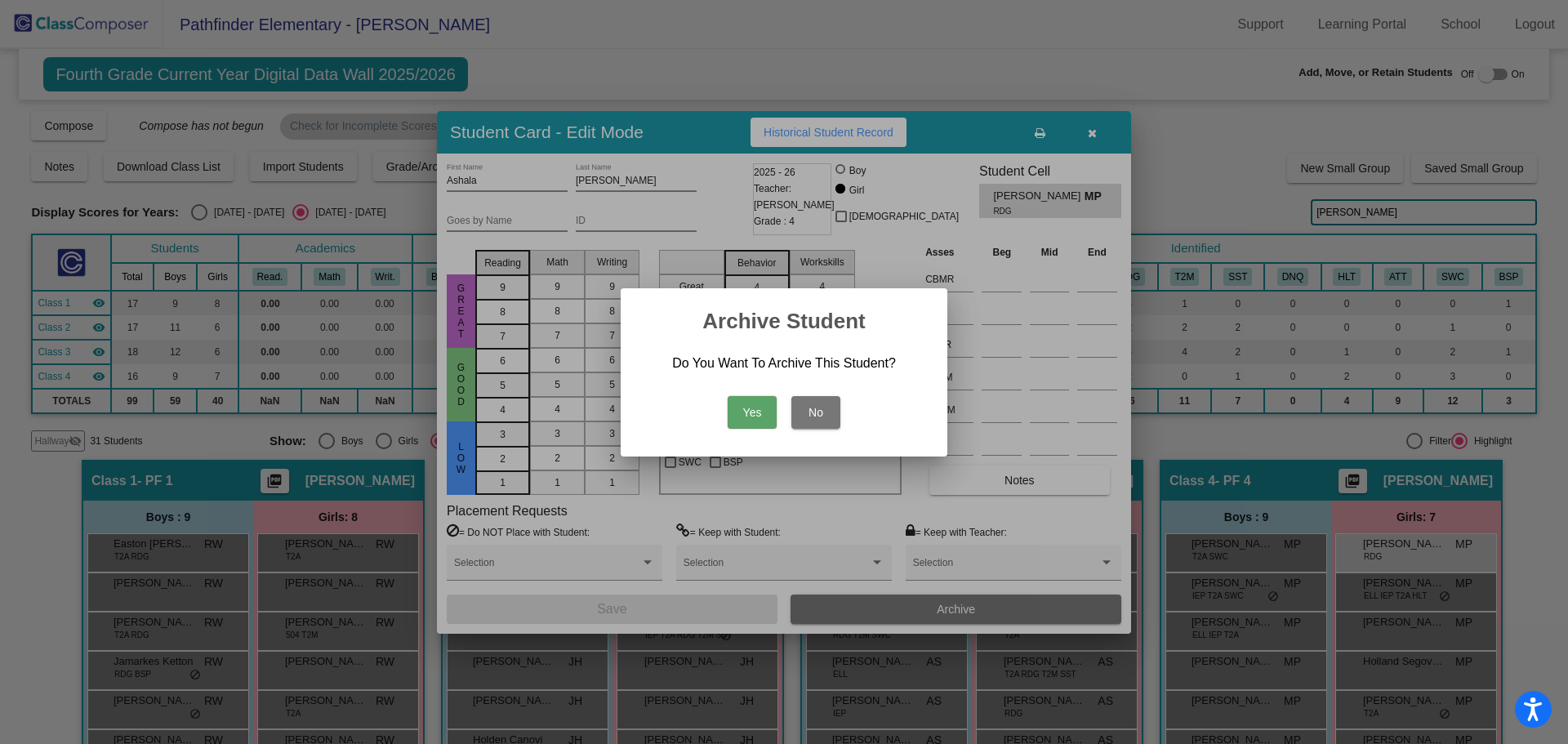
click at [739, 401] on button "Yes" at bounding box center [751, 412] width 49 height 32
